Goal: Task Accomplishment & Management: Manage account settings

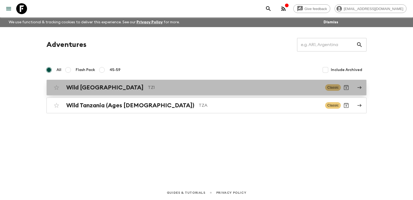
click at [108, 88] on div "Wild Tanzania TZ1" at bounding box center [193, 87] width 255 height 7
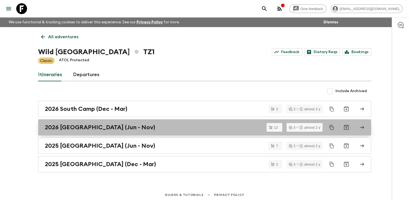
click at [78, 129] on h2 "2026 [GEOGRAPHIC_DATA] (Jun - Nov)" at bounding box center [100, 127] width 110 height 7
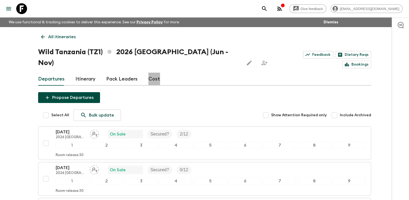
click at [151, 72] on link "Cost" at bounding box center [155, 78] width 12 height 13
click at [150, 72] on link "Cost" at bounding box center [155, 78] width 12 height 13
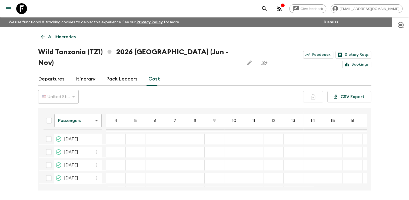
click at [42, 36] on icon at bounding box center [43, 37] width 4 height 4
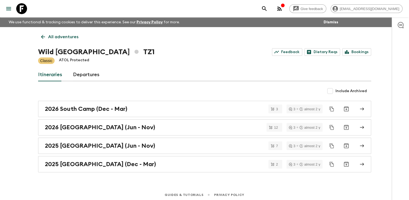
click at [42, 36] on icon at bounding box center [43, 37] width 4 height 4
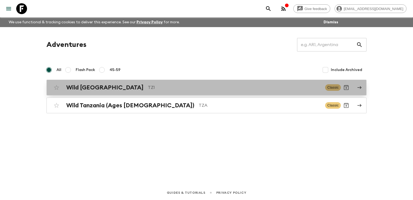
click at [83, 88] on h2 "Wild [GEOGRAPHIC_DATA]" at bounding box center [104, 87] width 77 height 7
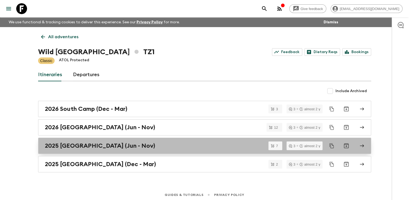
click at [79, 143] on h2 "2025 [GEOGRAPHIC_DATA] (Jun - Nov)" at bounding box center [100, 145] width 110 height 7
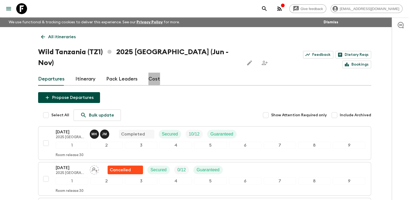
click at [150, 72] on link "Cost" at bounding box center [155, 78] width 12 height 13
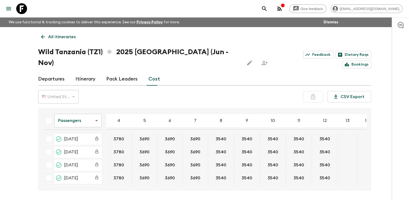
click at [149, 72] on link "Cost" at bounding box center [155, 78] width 12 height 13
click at [43, 35] on icon at bounding box center [43, 37] width 6 height 6
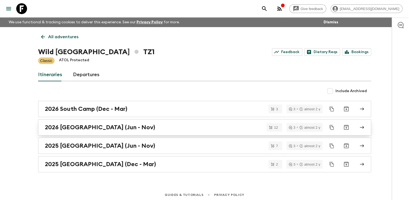
click at [69, 126] on h2 "2026 [GEOGRAPHIC_DATA] (Jun - Nov)" at bounding box center [100, 127] width 110 height 7
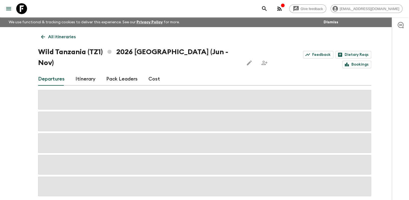
click at [149, 72] on link "Cost" at bounding box center [155, 78] width 12 height 13
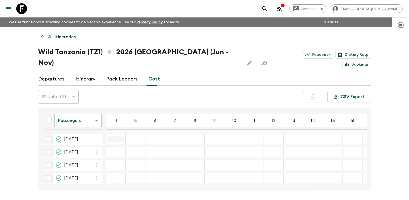
click at [114, 136] on input "07 Jun 2026; 4" at bounding box center [115, 139] width 17 height 6
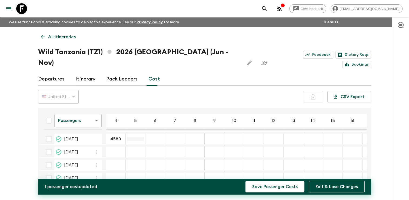
type input "4580"
type input "4490"
type input "4340"
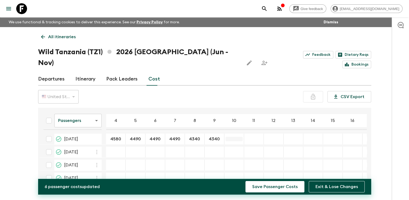
type input "4340"
type input "4580"
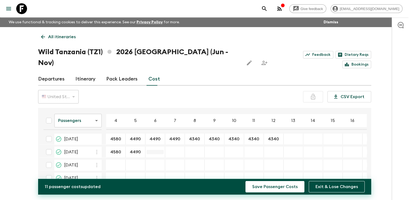
type input "4490"
type input "4340"
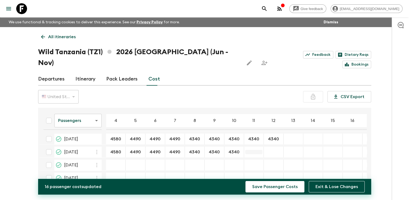
type input "4340"
type input "4580"
type input "4490"
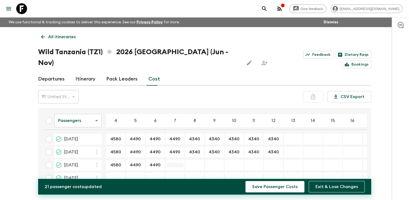
type input "4490"
type input "4340"
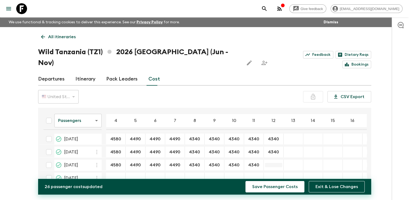
type input "4340"
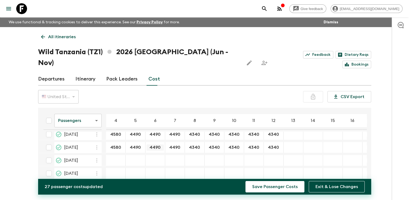
scroll to position [27, 0]
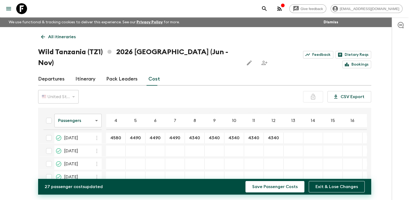
type input "4340"
click at [115, 145] on div "03 Jul 2026; 4" at bounding box center [116, 150] width 20 height 11
type input "4580"
type input "4490"
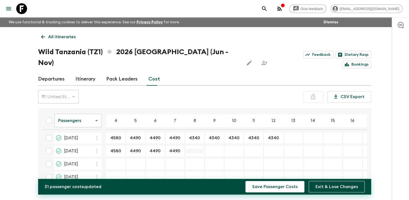
type input "4490"
type input "4340"
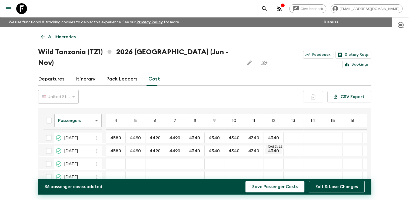
drag, startPoint x: 267, startPoint y: 139, endPoint x: 278, endPoint y: 140, distance: 10.9
click at [278, 148] on input "4340" at bounding box center [273, 151] width 17 height 6
type input "4340"
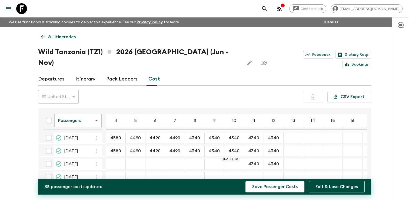
type input "4340"
click at [214, 158] on div "15 Jul 2026; 9" at bounding box center [215, 163] width 20 height 11
click at [213, 158] on div "15 Jul 2026; 9" at bounding box center [215, 163] width 20 height 11
type input "4340"
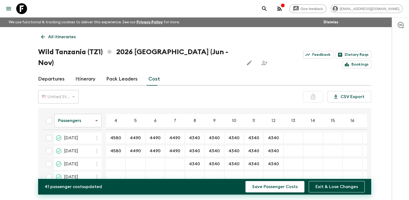
scroll to position [54, 0]
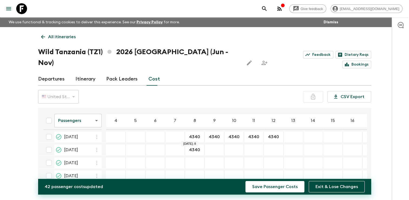
type input "4340"
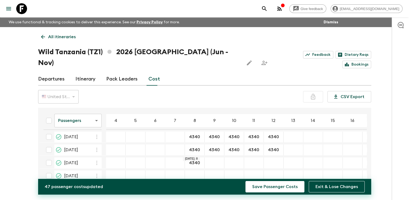
type input "4340"
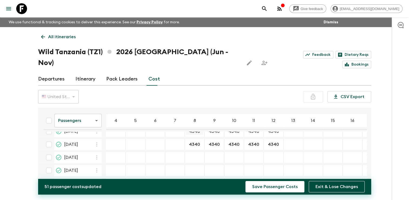
scroll to position [81, 0]
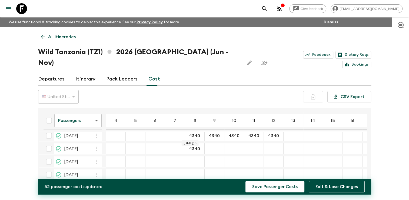
type input "4340"
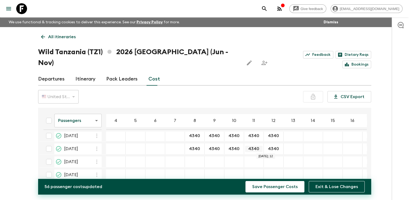
type input "4340"
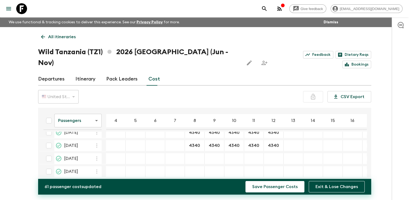
scroll to position [105, 0]
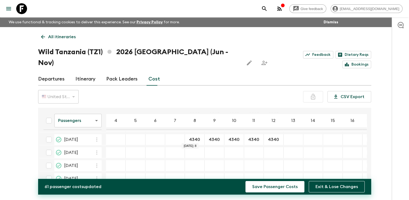
type input "4340"
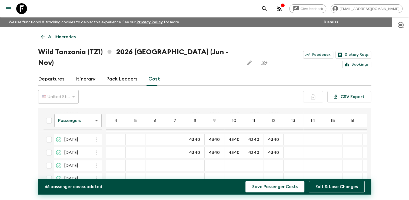
scroll to position [9, 0]
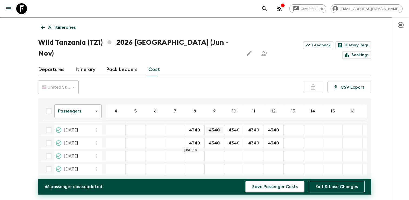
type input "4340"
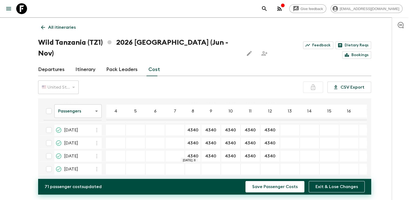
type input "4340"
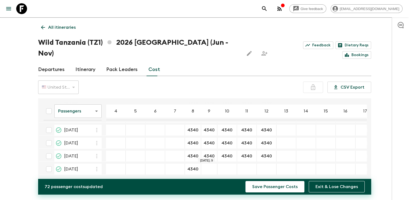
type input "4340"
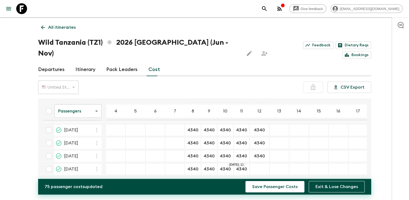
type input "4340"
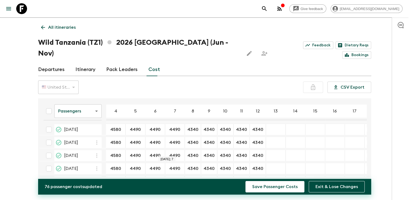
scroll to position [27, 0]
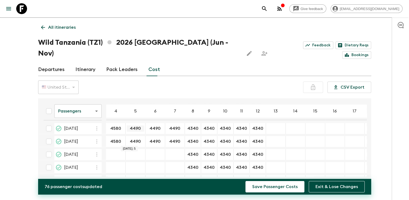
type input "4490"
click at [132, 162] on div "24 Jul 2026; 5" at bounding box center [136, 167] width 20 height 11
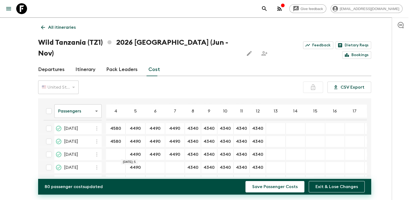
type input "4490"
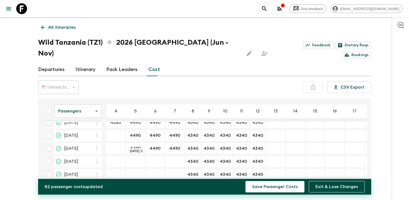
scroll to position [54, 0]
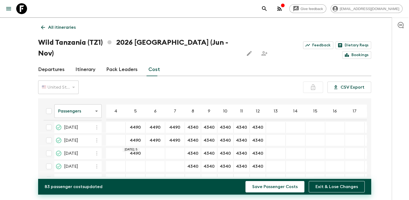
type input "4490"
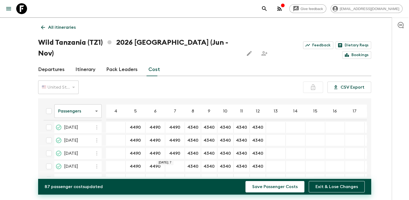
type input "4490"
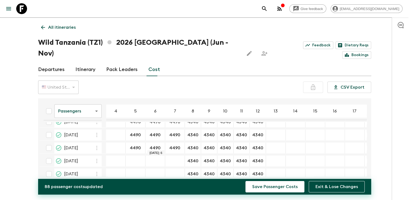
scroll to position [81, 0]
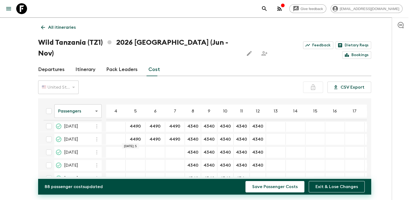
type input "4490"
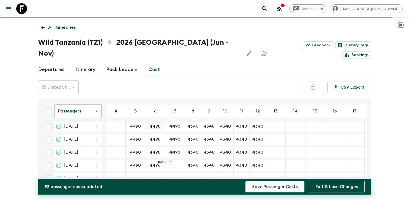
type input "4490"
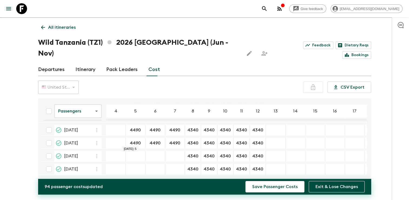
type input "4490"
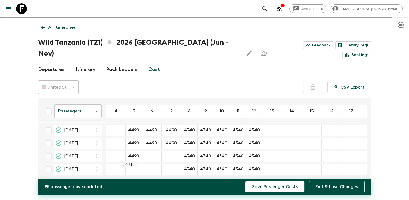
type input "4490"
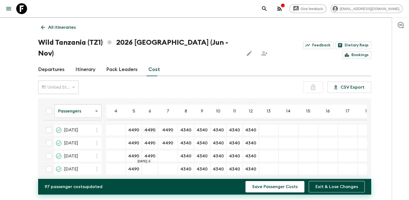
type input "4490"
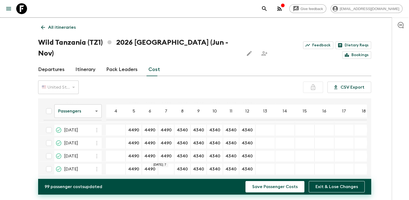
type input "4490"
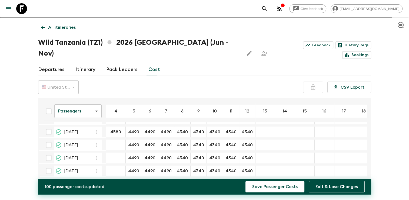
scroll to position [24, 0]
type input "4580"
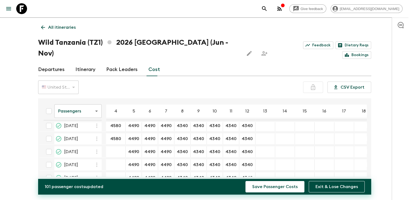
scroll to position [51, 0]
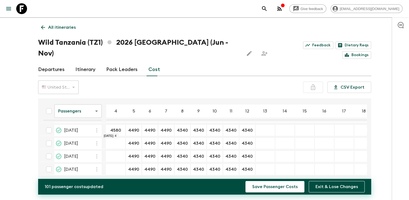
click at [113, 138] on div "24 Jul 2026; 4" at bounding box center [116, 143] width 20 height 11
type input "4580"
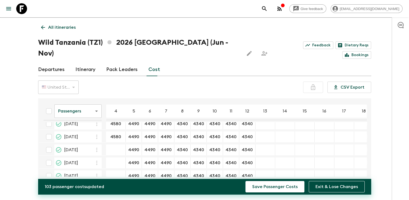
scroll to position [78, 0]
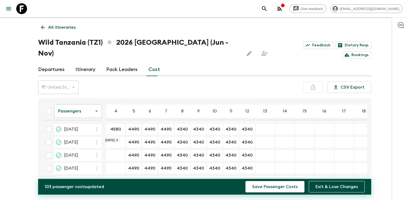
type input "4580"
click at [114, 150] on div "28 Aug 2026; 4" at bounding box center [116, 155] width 20 height 11
type input "4580"
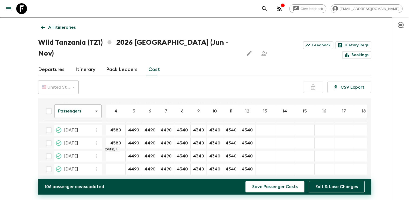
type input "4580"
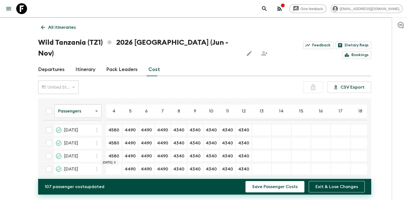
type input "4580"
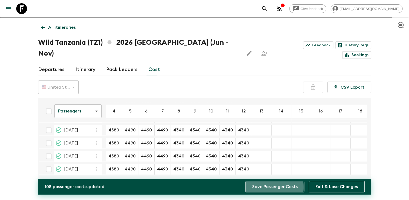
click at [264, 187] on button "Save Passenger Costs" at bounding box center [275, 186] width 59 height 11
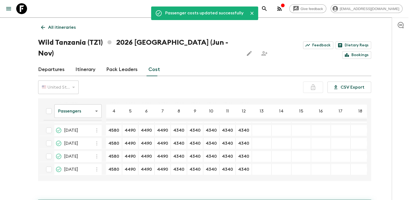
scroll to position [101, 0]
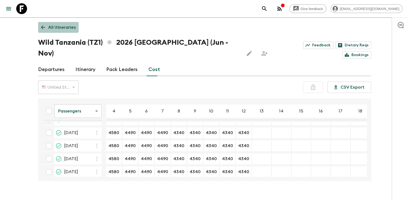
click at [40, 27] on icon at bounding box center [43, 27] width 6 height 6
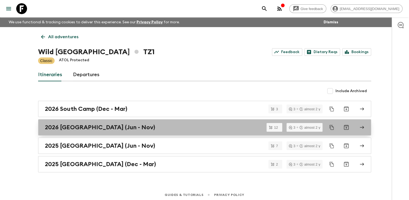
click at [85, 130] on link "2026 [GEOGRAPHIC_DATA] (Jun - Nov)" at bounding box center [204, 127] width 333 height 16
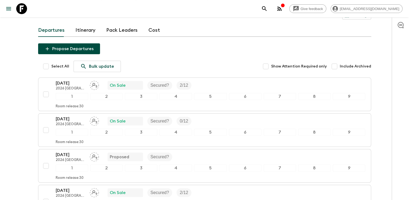
scroll to position [54, 0]
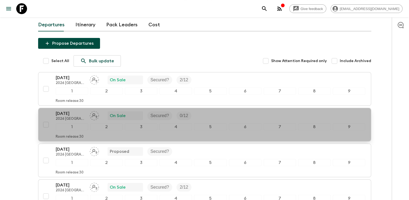
click at [65, 110] on p "[DATE]" at bounding box center [71, 113] width 30 height 6
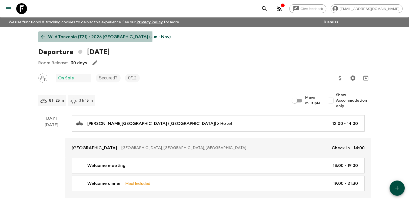
click at [44, 37] on icon at bounding box center [43, 37] width 4 height 4
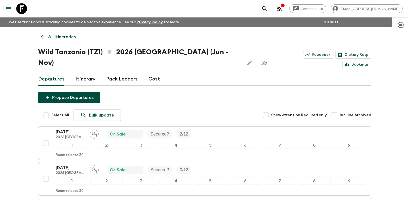
click at [126, 72] on link "Pack Leaders" at bounding box center [121, 78] width 31 height 13
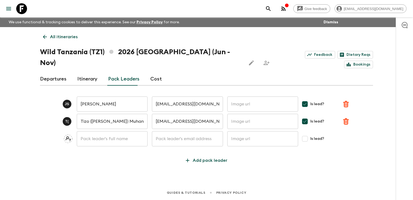
click at [42, 36] on icon at bounding box center [45, 37] width 6 height 6
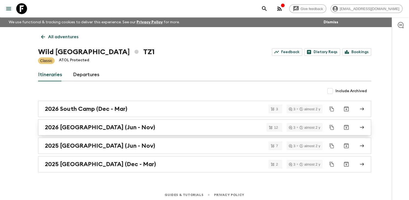
click at [78, 126] on h2 "2026 [GEOGRAPHIC_DATA] (Jun - Nov)" at bounding box center [100, 127] width 110 height 7
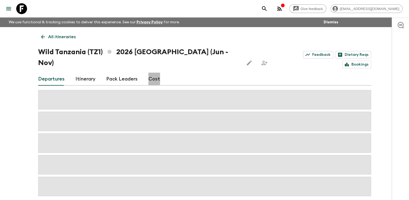
click at [149, 72] on link "Cost" at bounding box center [155, 78] width 12 height 13
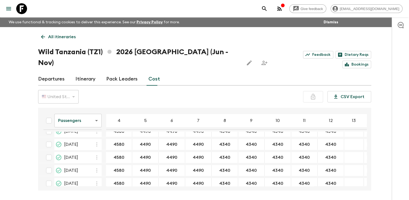
scroll to position [54, 0]
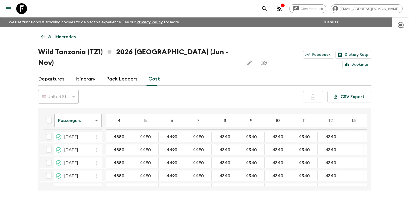
click at [43, 36] on icon at bounding box center [43, 37] width 6 height 6
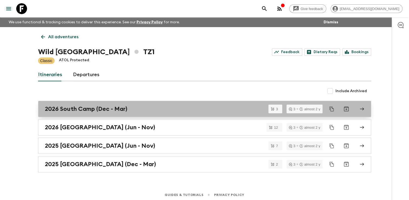
click at [79, 108] on h2 "2026 South Camp (Dec - Mar)" at bounding box center [86, 108] width 83 height 7
click at [66, 108] on h2 "2026 South Camp (Dec - Mar)" at bounding box center [86, 108] width 83 height 7
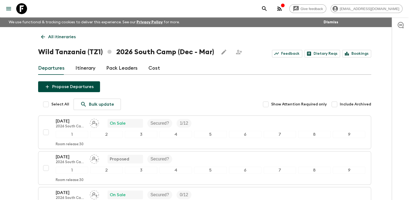
click at [151, 69] on link "Cost" at bounding box center [155, 68] width 12 height 13
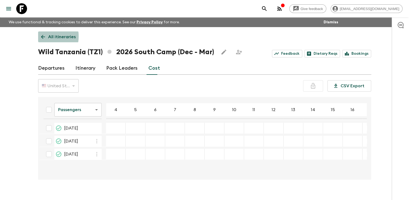
click at [40, 36] on icon at bounding box center [43, 37] width 6 height 6
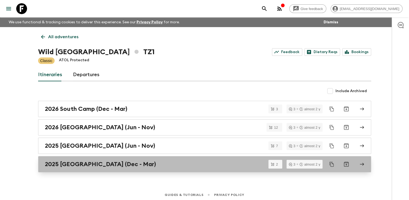
click at [89, 163] on h2 "2025 [GEOGRAPHIC_DATA] (Dec - Mar)" at bounding box center [100, 163] width 111 height 7
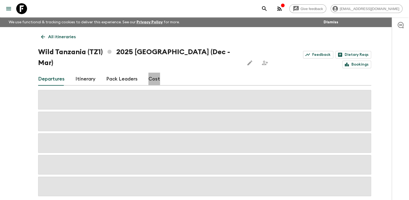
click at [150, 72] on link "Cost" at bounding box center [155, 78] width 12 height 13
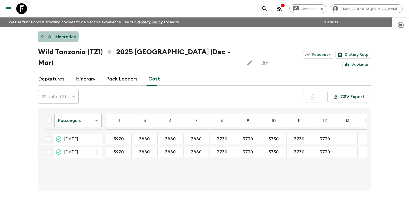
click at [41, 36] on icon at bounding box center [43, 37] width 4 height 4
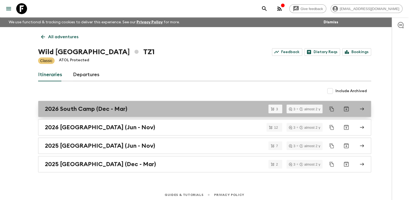
click at [79, 111] on h2 "2026 South Camp (Dec - Mar)" at bounding box center [86, 108] width 83 height 7
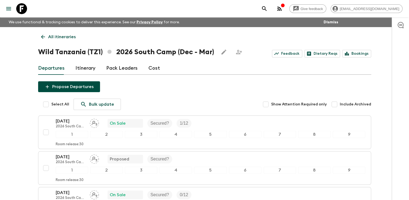
click at [154, 70] on link "Cost" at bounding box center [155, 68] width 12 height 13
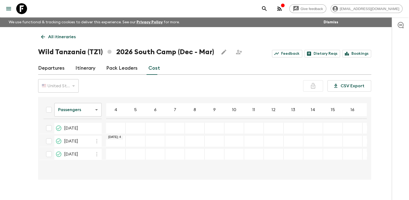
click at [118, 130] on div "25 Jan 2026; 4" at bounding box center [116, 128] width 20 height 11
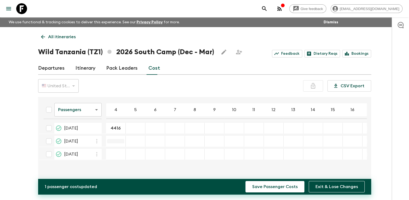
type input "4416"
type input "4326"
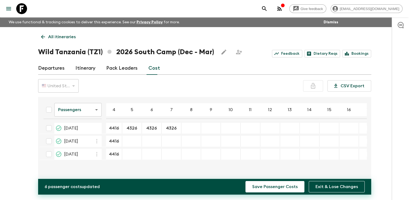
type input "4326"
click at [191, 125] on div "25 Jan 2026; 8" at bounding box center [192, 128] width 20 height 11
type input "4176"
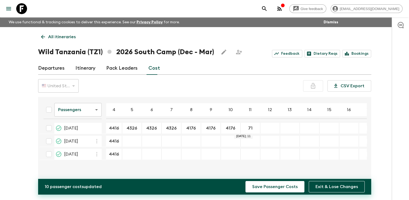
type input "7"
type input "4176"
click at [130, 141] on input "08 Feb 2026; 5" at bounding box center [131, 141] width 17 height 6
paste input "4326"
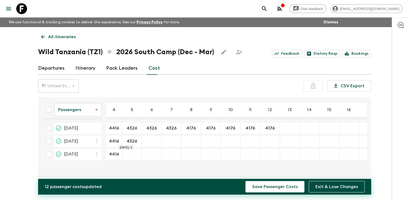
type input "4326"
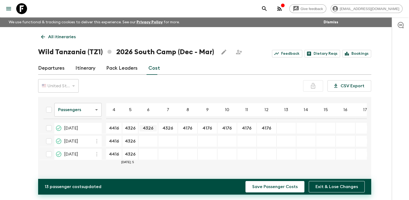
type input "4326"
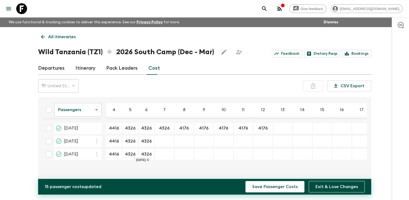
type input "4326"
click at [163, 156] on div "19 Dec 2026; 7" at bounding box center [165, 154] width 20 height 11
type input "4326"
click at [179, 128] on input "4176" at bounding box center [180, 128] width 17 height 6
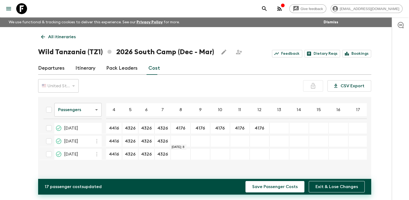
type input "4176"
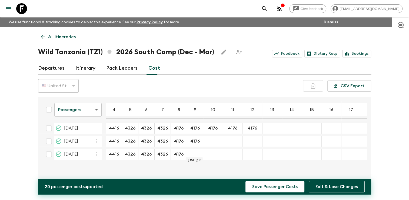
type input "4176"
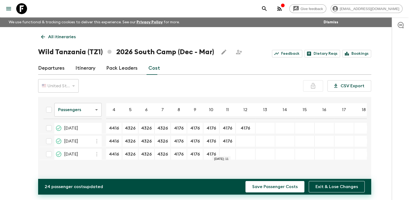
type input "4176"
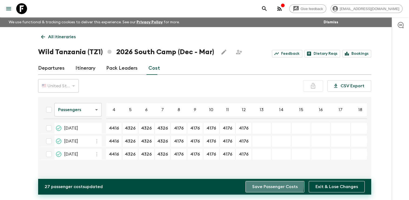
click at [269, 185] on button "Save Passenger Costs" at bounding box center [275, 186] width 59 height 11
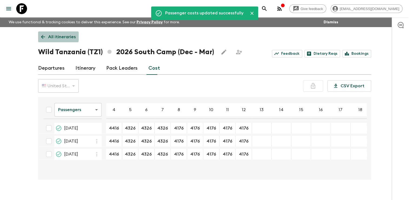
click at [42, 34] on icon at bounding box center [43, 37] width 6 height 6
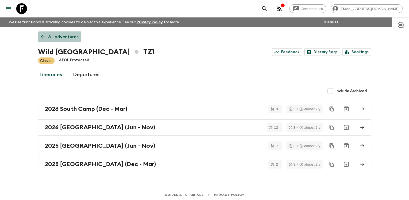
click at [42, 34] on icon at bounding box center [43, 37] width 6 height 6
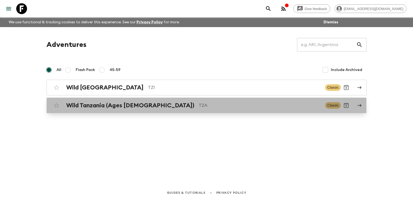
click at [89, 107] on h2 "Wild Tanzania (Ages [DEMOGRAPHIC_DATA])" at bounding box center [130, 105] width 128 height 7
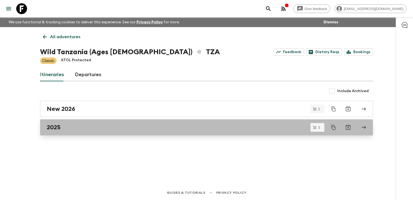
click at [71, 123] on link "2025" at bounding box center [206, 127] width 333 height 16
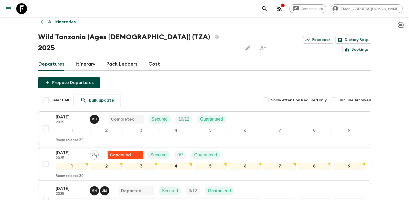
click at [149, 58] on link "Cost" at bounding box center [155, 64] width 12 height 13
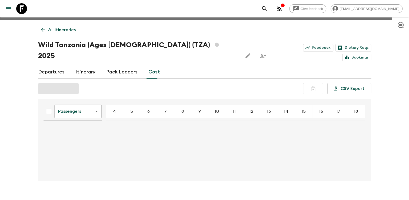
scroll to position [9, 0]
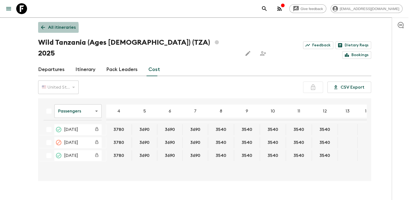
click at [45, 29] on icon at bounding box center [43, 27] width 6 height 6
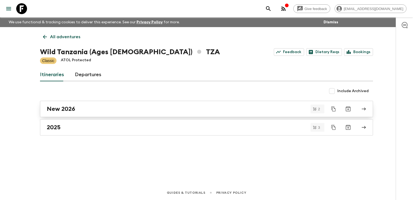
click at [62, 107] on h2 "New 2026" at bounding box center [61, 108] width 28 height 7
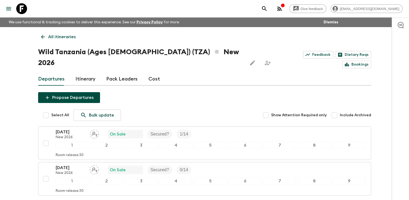
click at [149, 72] on link "Cost" at bounding box center [155, 78] width 12 height 13
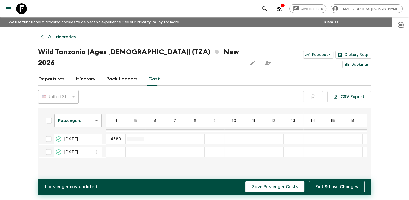
type input "4580"
type input "4490"
click at [169, 133] on div "29 Jun 2026; 7" at bounding box center [175, 138] width 20 height 11
click at [176, 146] on div "30 Aug 2026; 7" at bounding box center [175, 151] width 20 height 11
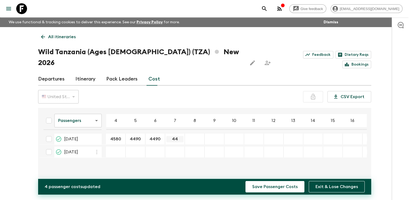
type input "4490"
type input "4340"
click at [210, 136] on input "29 Jun 2026; 9" at bounding box center [214, 139] width 17 height 6
paste input "4340"
type input "4340"
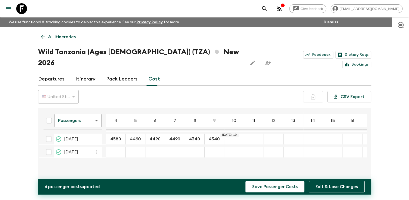
type input "4340"
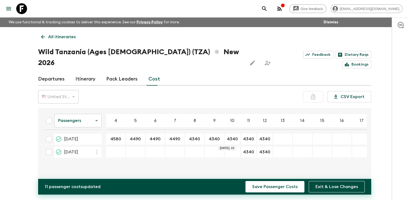
type input "4340"
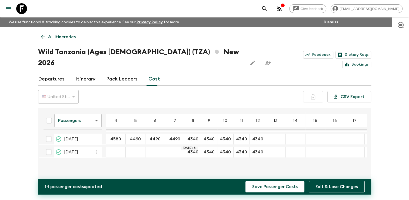
type input "4340"
click at [180, 136] on input "4490" at bounding box center [174, 139] width 17 height 6
type input "4490"
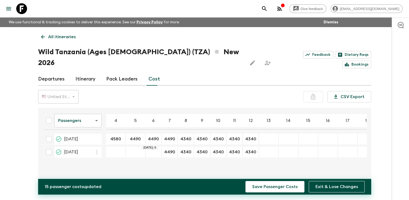
type input "4490"
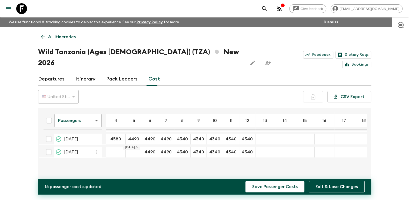
type input "4490"
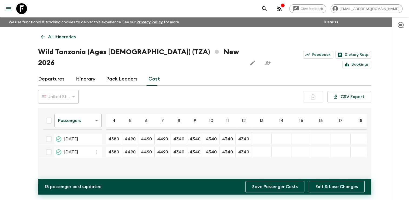
type input "4580"
click at [278, 184] on button "Save Passenger Costs" at bounding box center [275, 186] width 59 height 11
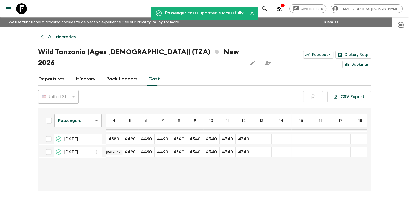
click at [44, 37] on icon at bounding box center [43, 37] width 4 height 4
